Goal: Information Seeking & Learning: Learn about a topic

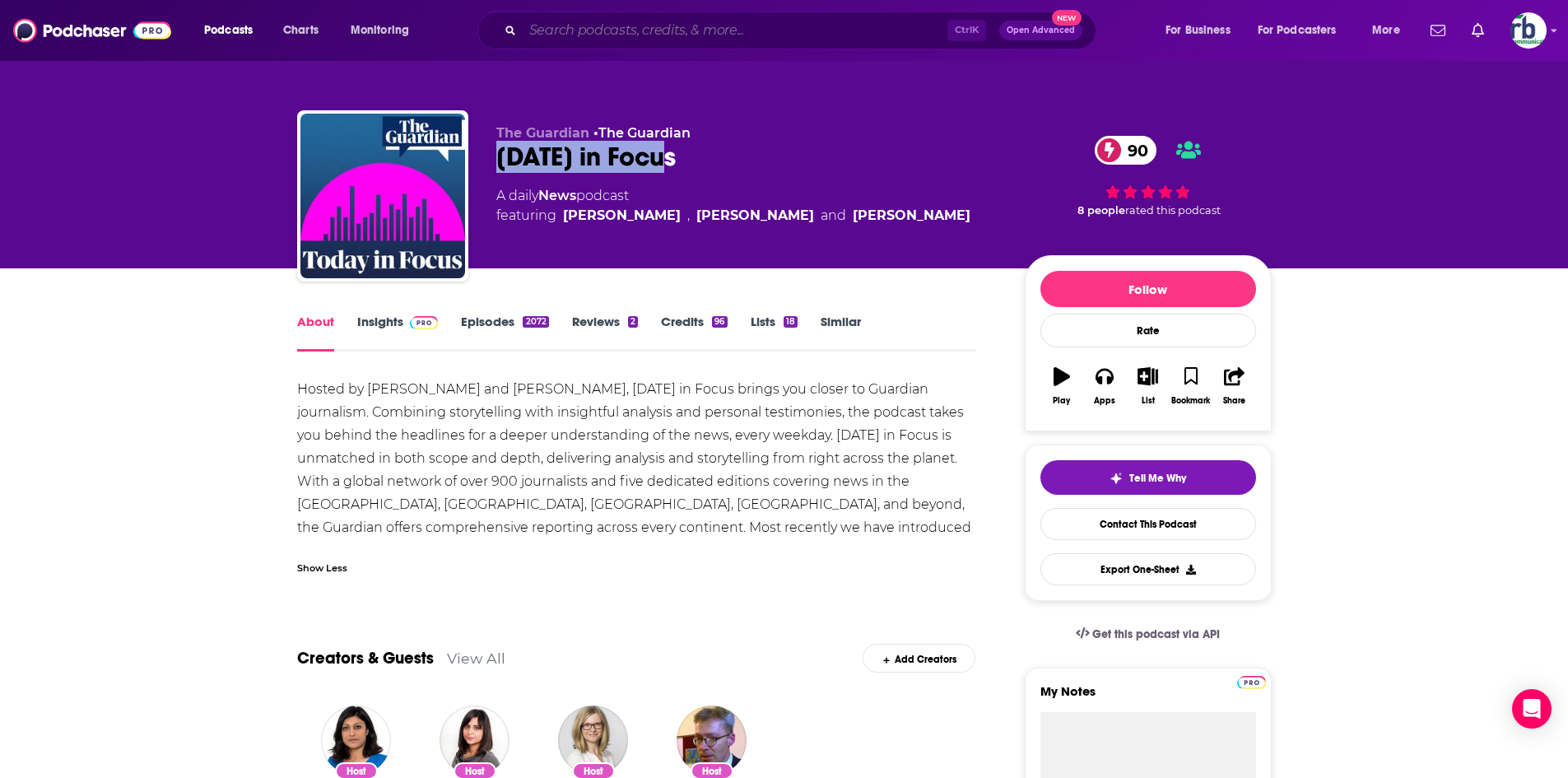
click at [613, 30] on input "Search podcasts, credits, & more..." at bounding box center [734, 30] width 425 height 27
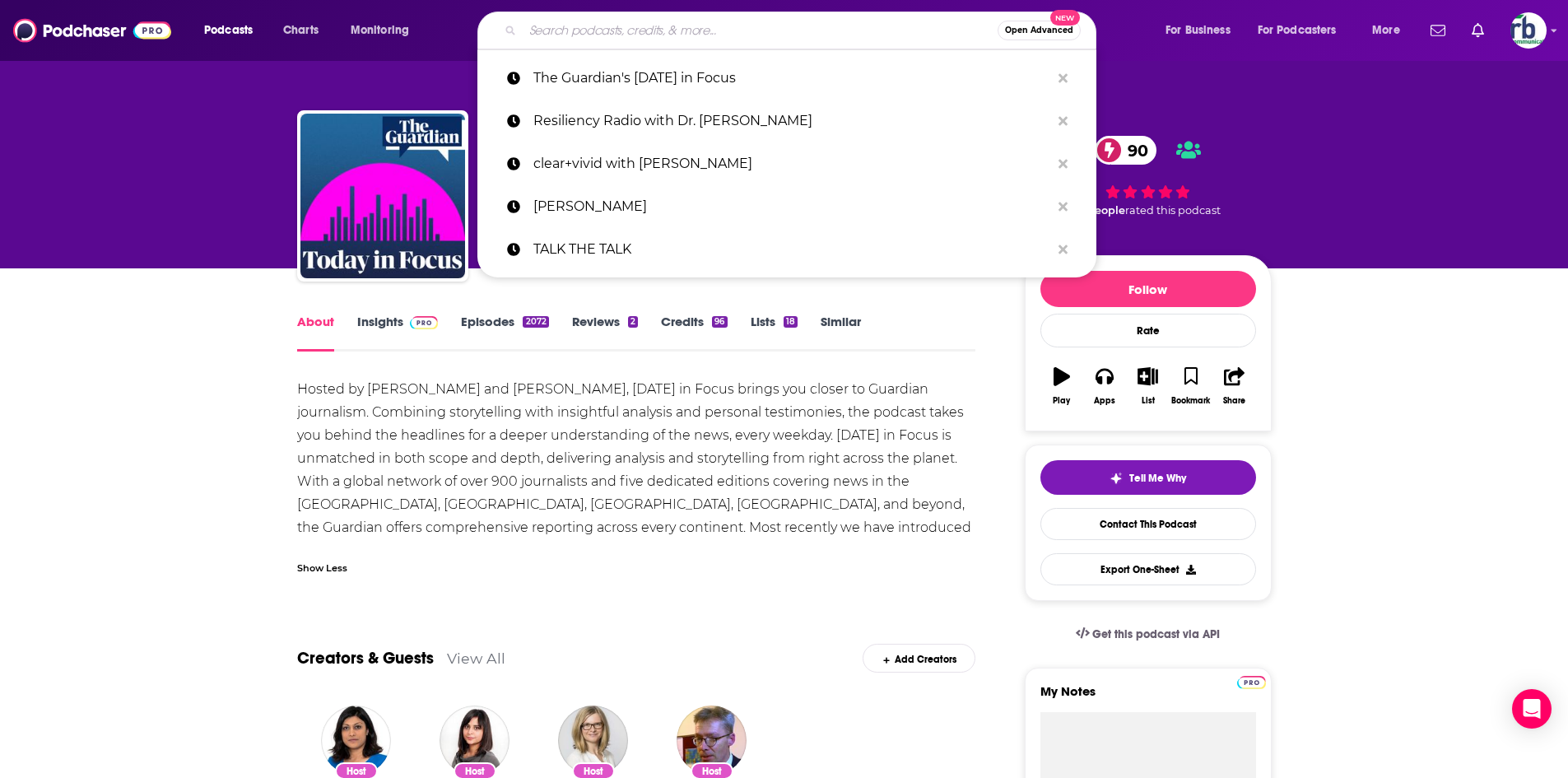
paste input "Resiliency Radio with Dr. [PERSON_NAME]"
type input "Resiliency Radio with Dr. [PERSON_NAME]"
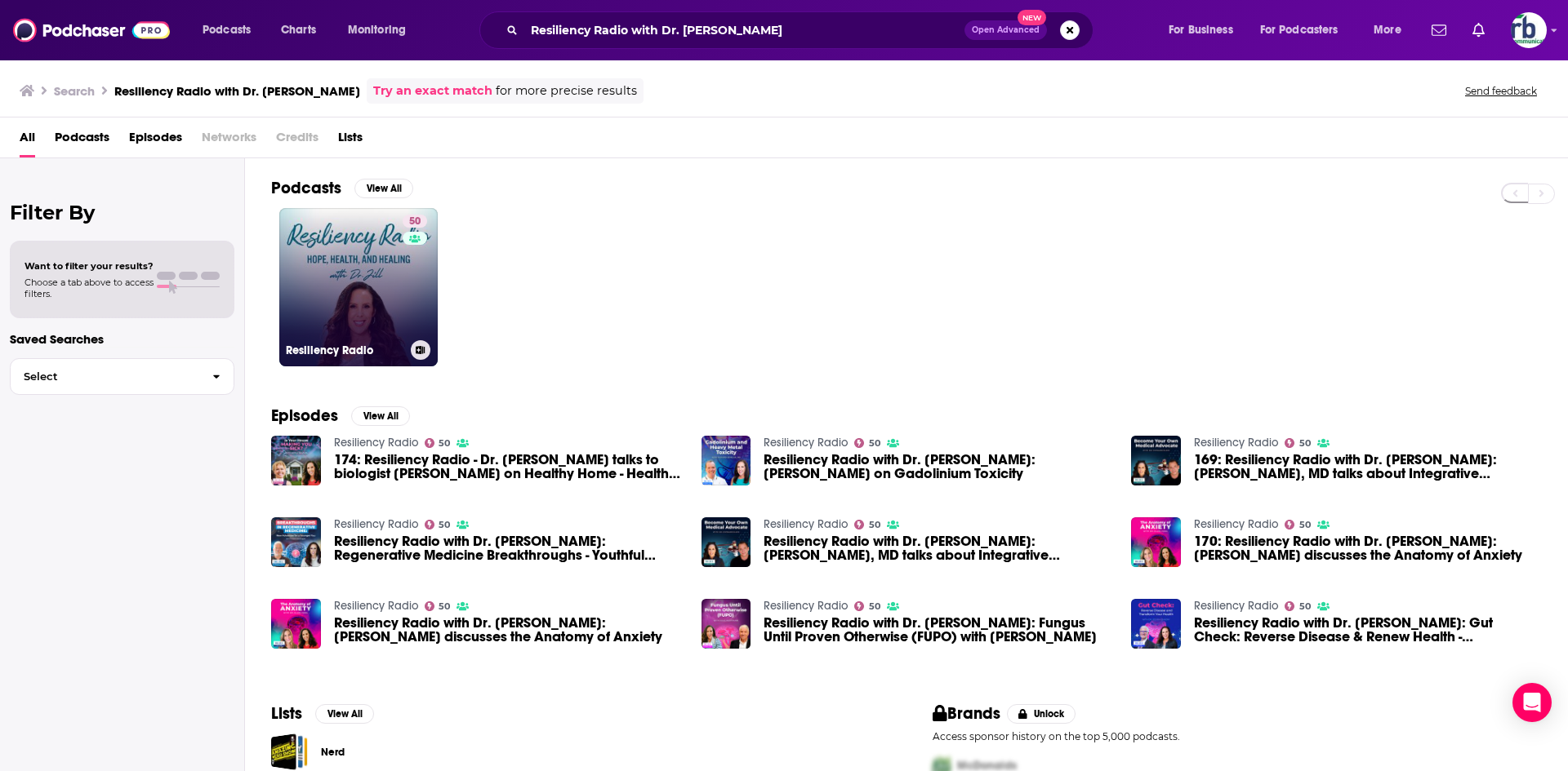
click at [393, 278] on link "50 Resiliency Radio" at bounding box center [358, 287] width 159 height 159
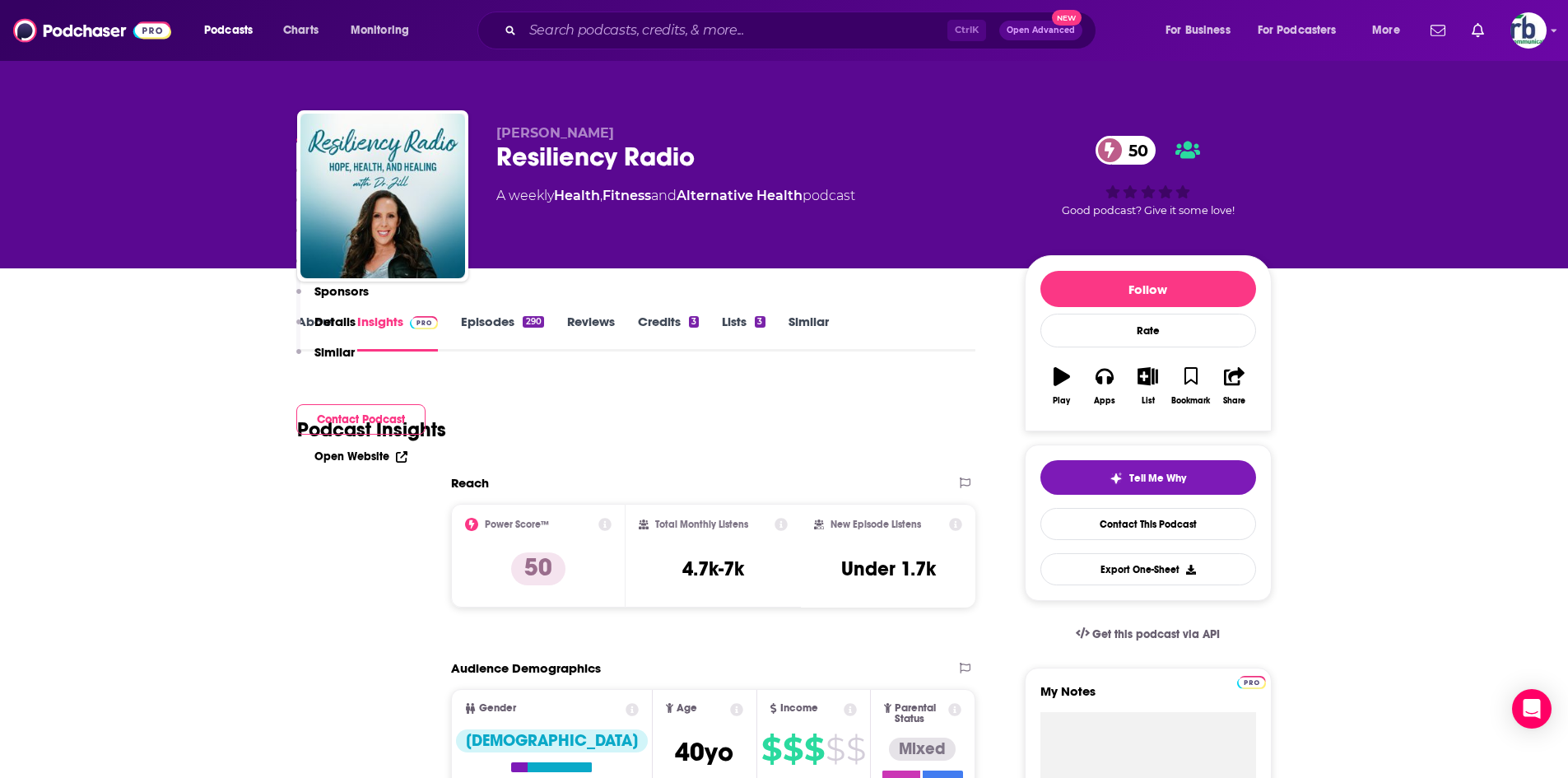
scroll to position [329, 0]
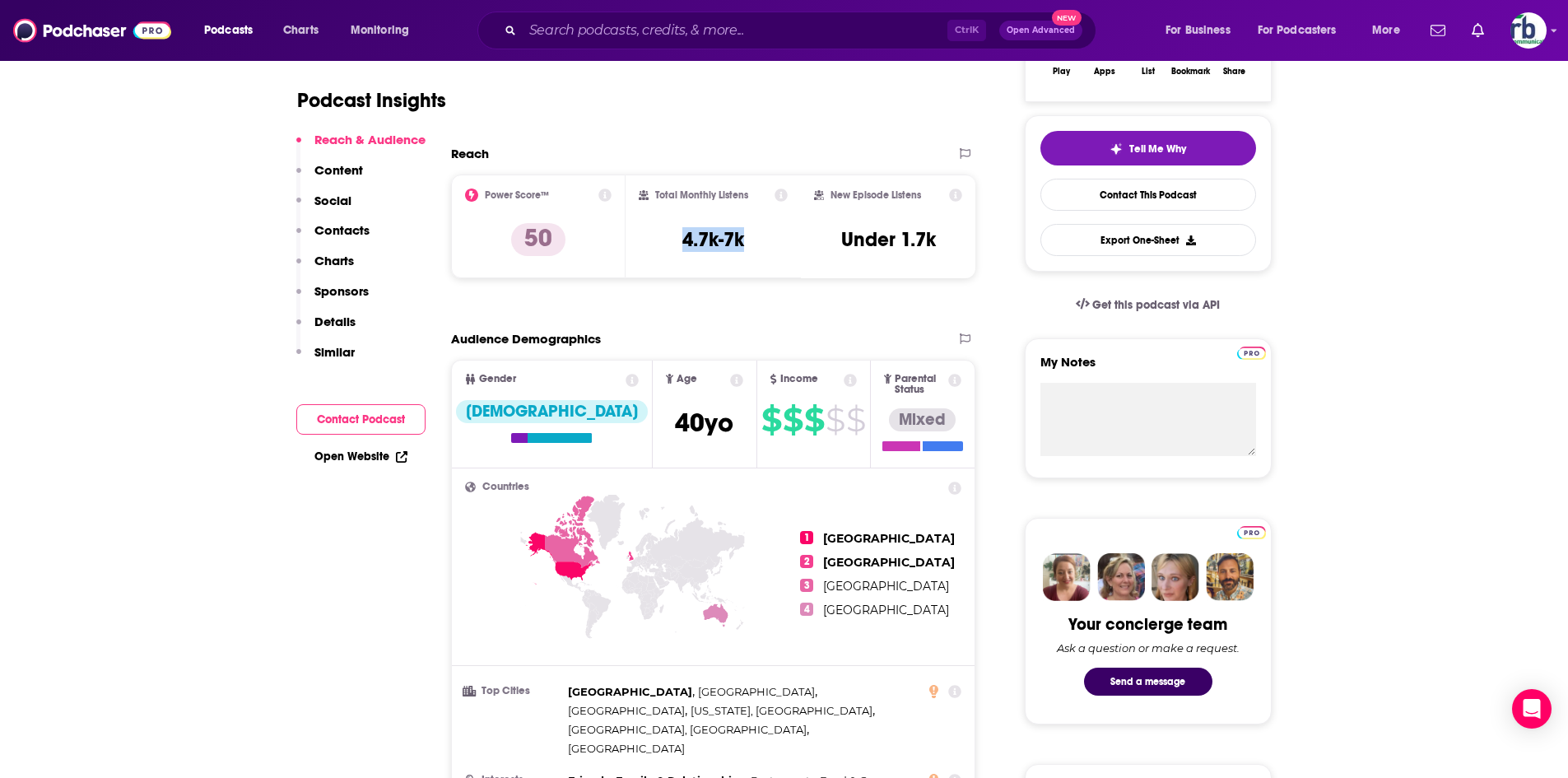
click at [763, 240] on div "Total Monthly Listens 4.7k-7k" at bounding box center [714, 226] width 149 height 76
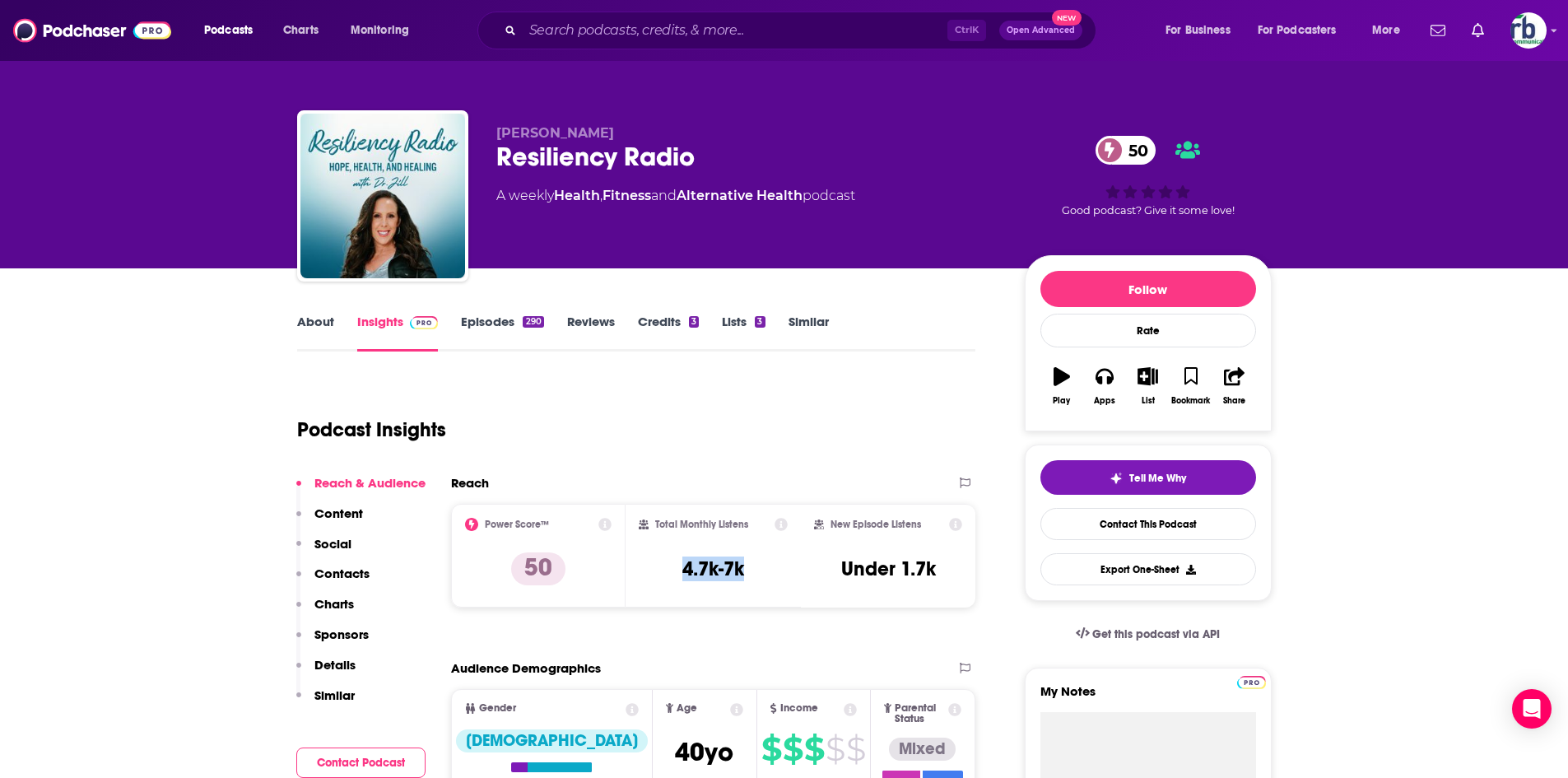
click at [319, 318] on link "About" at bounding box center [316, 332] width 37 height 38
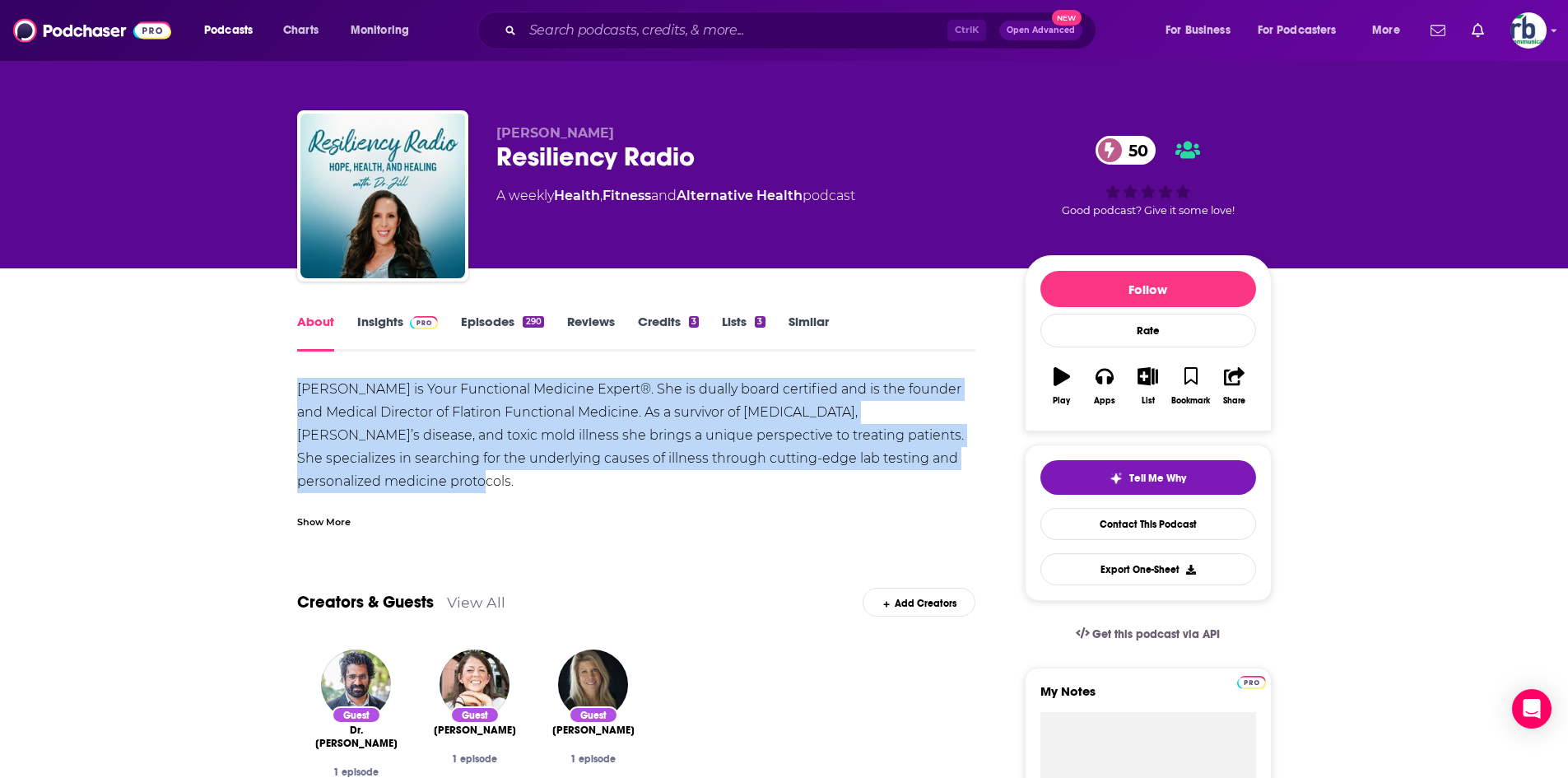
drag, startPoint x: 280, startPoint y: 385, endPoint x: 858, endPoint y: 447, distance: 581.3
copy div "[PERSON_NAME] is Your Functional Medicine Expert®. She is dually board certifie…"
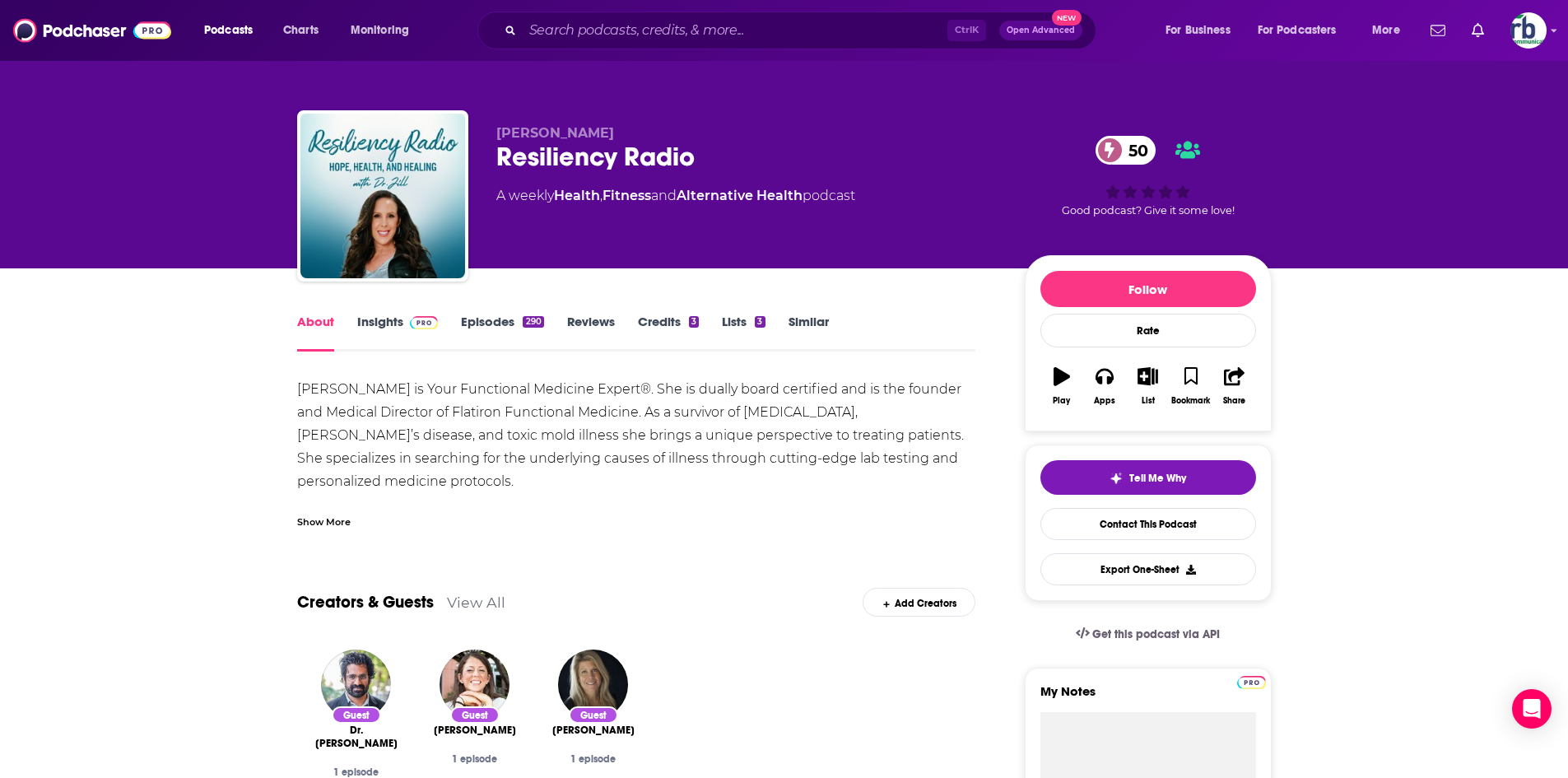
click at [319, 525] on div "Show More" at bounding box center [324, 521] width 53 height 16
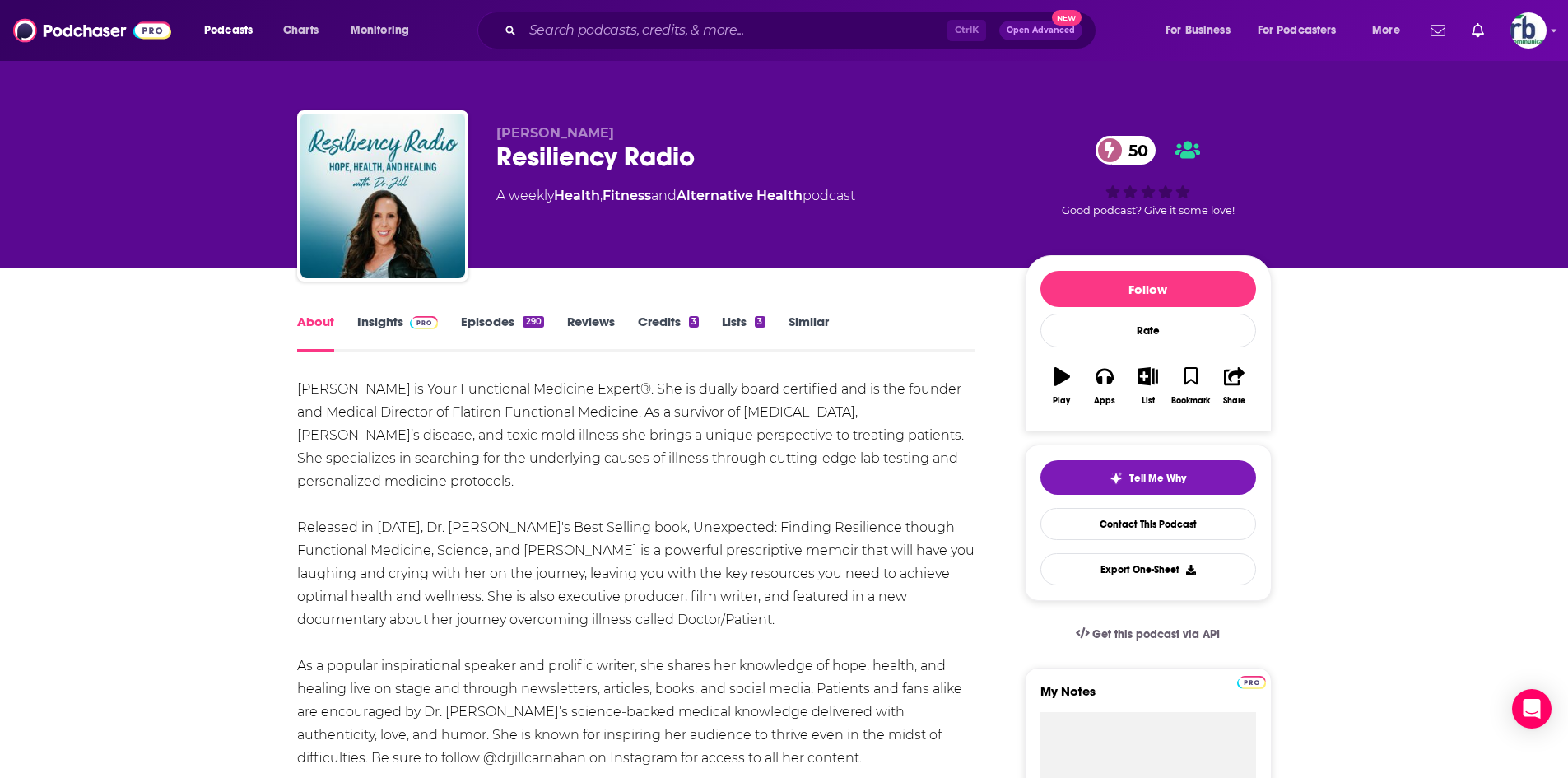
click at [385, 321] on link "Insights" at bounding box center [398, 332] width 81 height 38
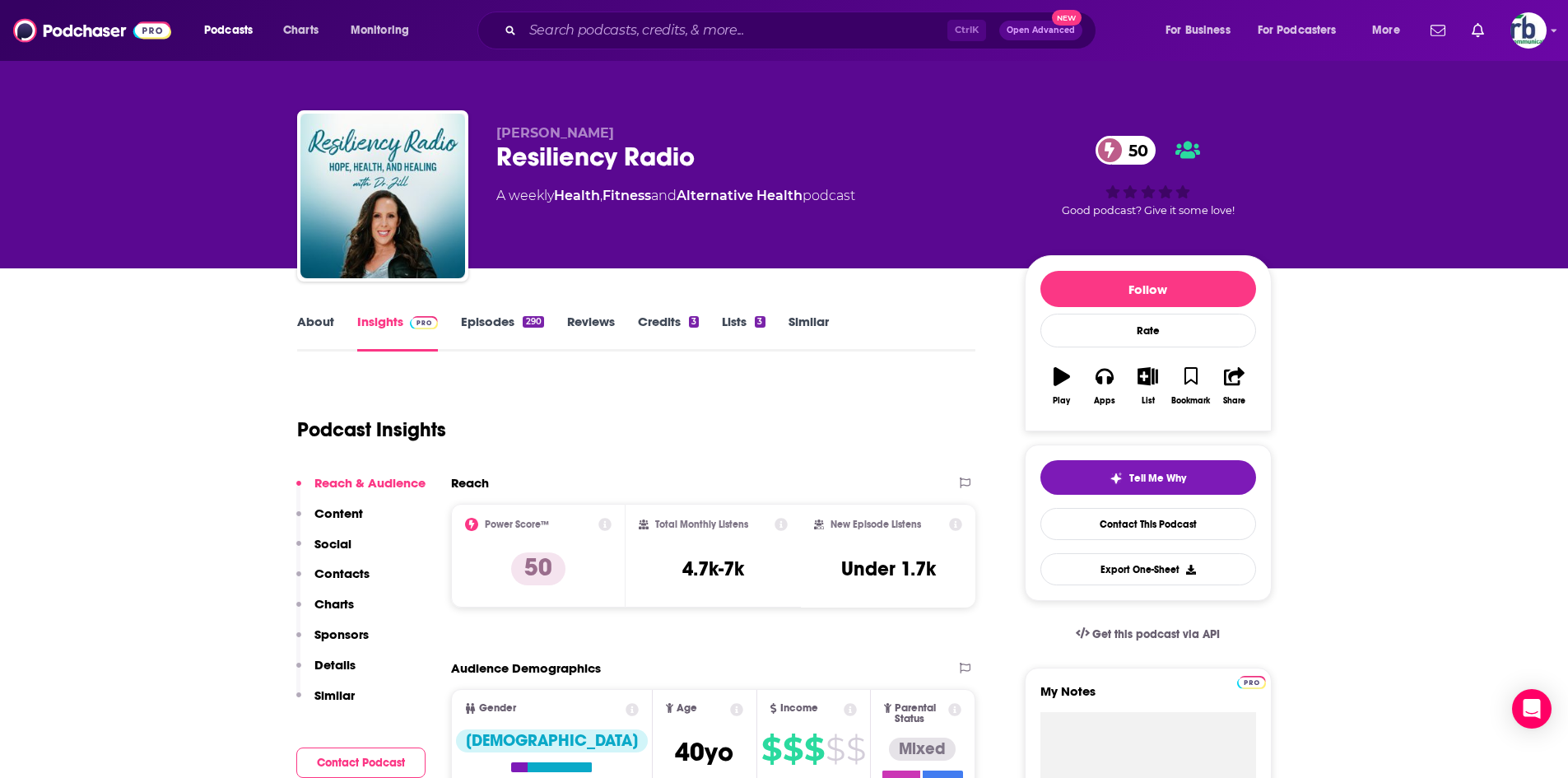
scroll to position [248, 0]
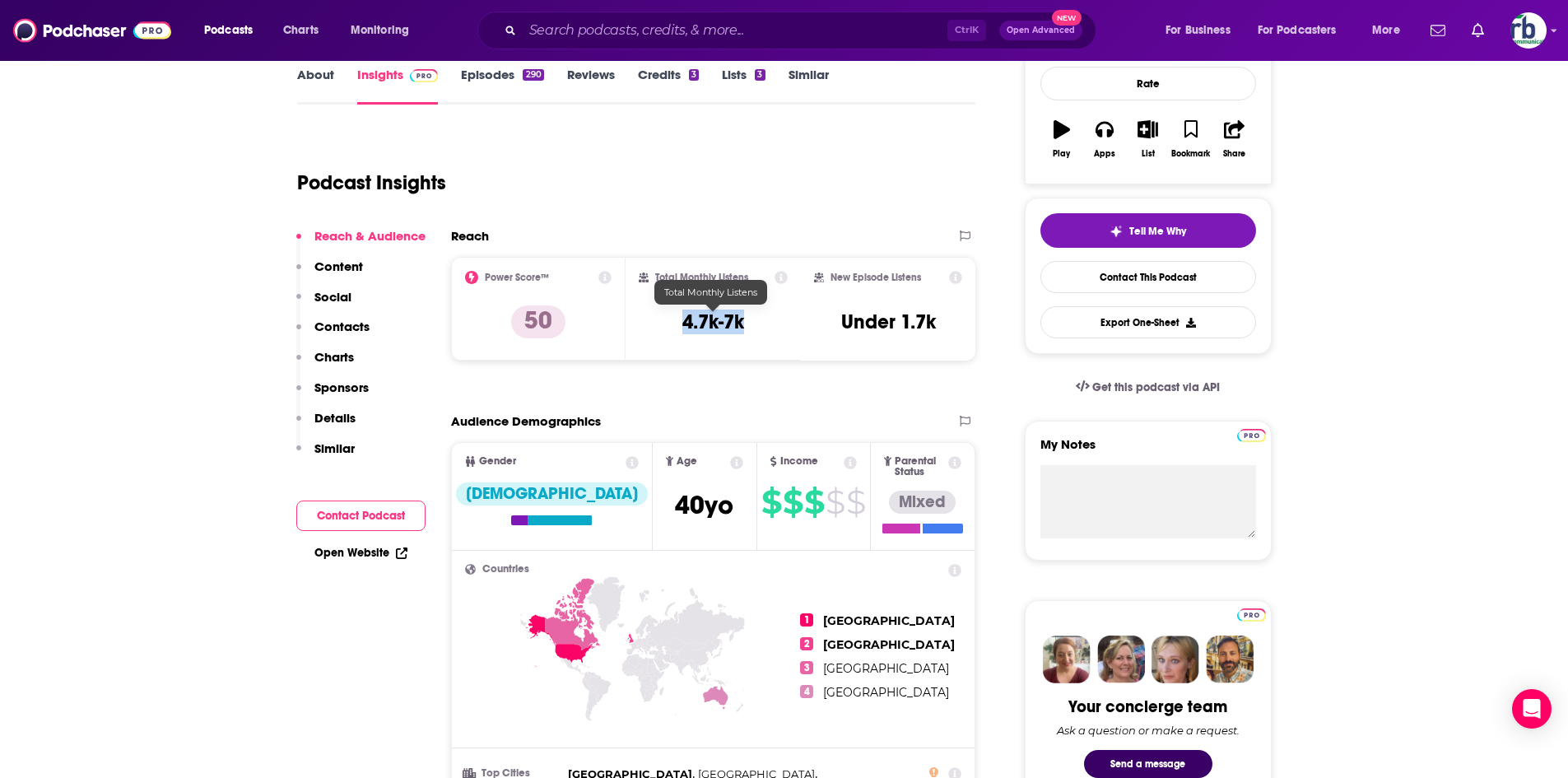
drag, startPoint x: 667, startPoint y: 323, endPoint x: 763, endPoint y: 322, distance: 96.0
click at [763, 322] on div "Total Monthly Listens 4.7k-7k" at bounding box center [714, 308] width 149 height 76
copy h3 "4.7k-7k"
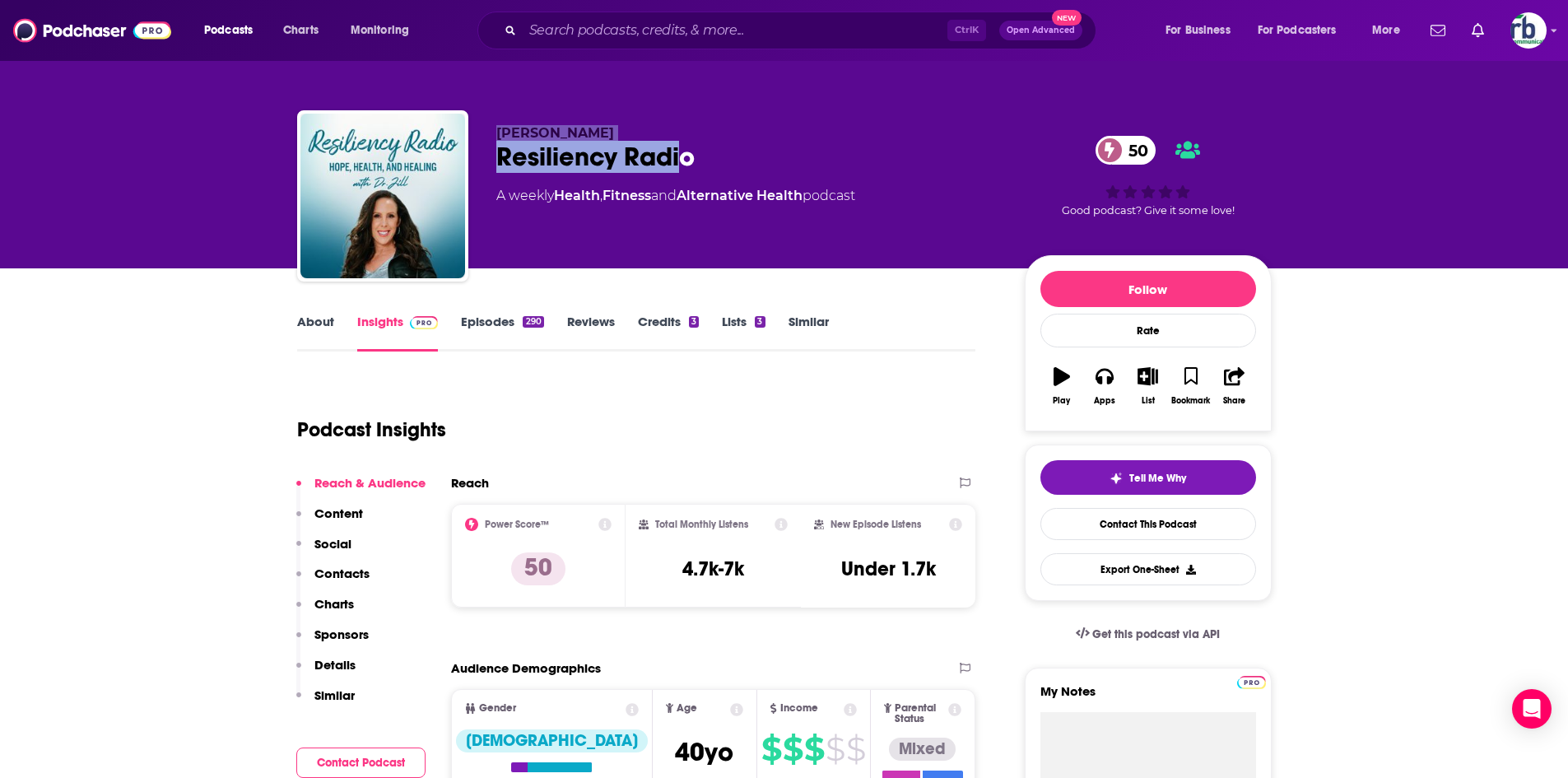
drag, startPoint x: 490, startPoint y: 130, endPoint x: 668, endPoint y: 163, distance: 181.0
click at [684, 166] on div "[PERSON_NAME] Resiliency Radio 50 A weekly Health , Fitness and Alternative Hea…" at bounding box center [784, 198] width 975 height 178
drag, startPoint x: 619, startPoint y: 155, endPoint x: 541, endPoint y: 143, distance: 78.9
click at [565, 155] on div "Resiliency Radio 50" at bounding box center [747, 156] width 502 height 32
drag, startPoint x: 496, startPoint y: 124, endPoint x: 641, endPoint y: 155, distance: 148.3
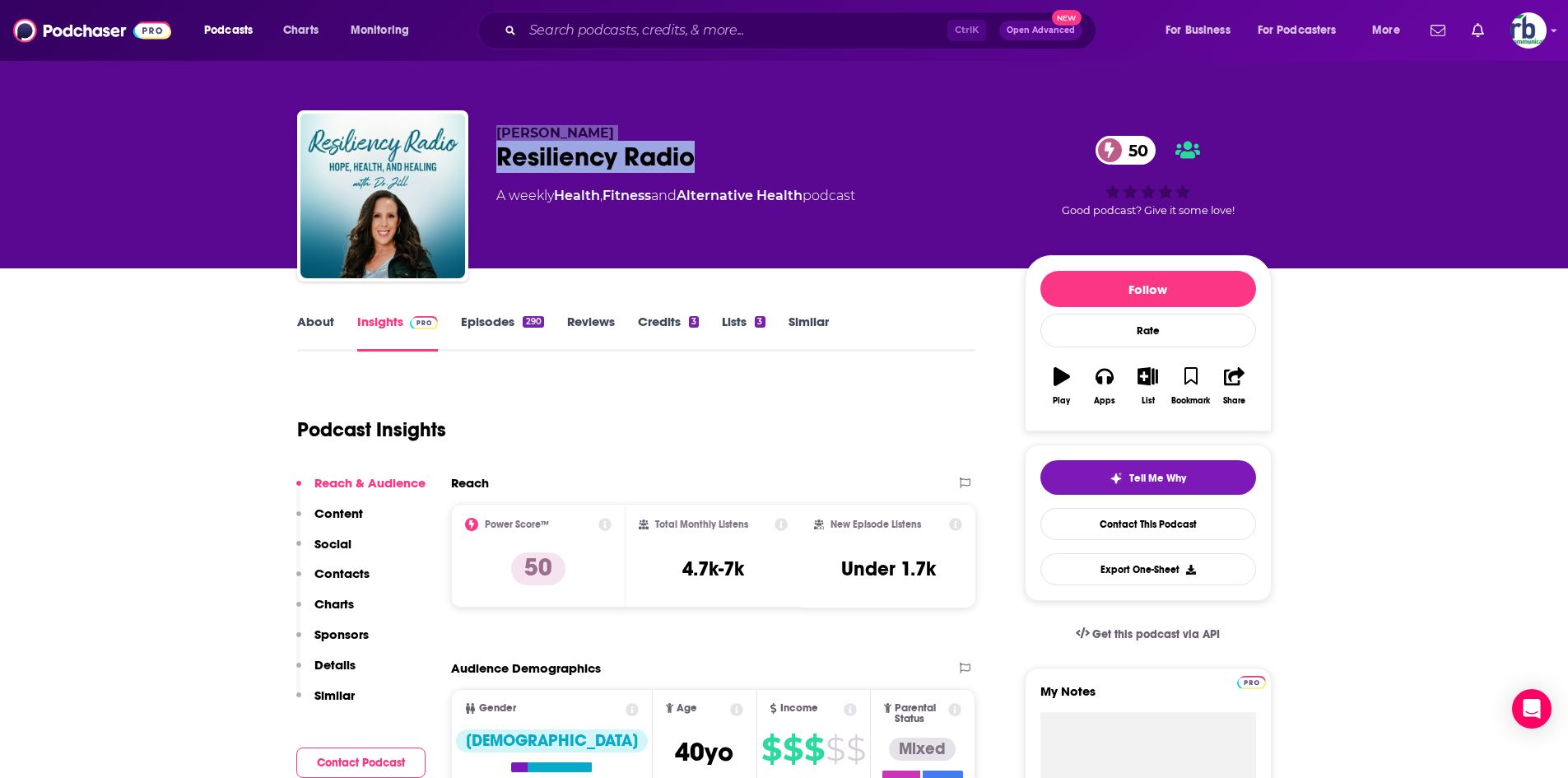
click at [729, 177] on div "[PERSON_NAME] Resiliency Radio 50 A weekly Health , Fitness and Alternative Hea…" at bounding box center [784, 198] width 975 height 178
copy div "[PERSON_NAME] Resiliency Radio"
